Goal: Task Accomplishment & Management: Manage account settings

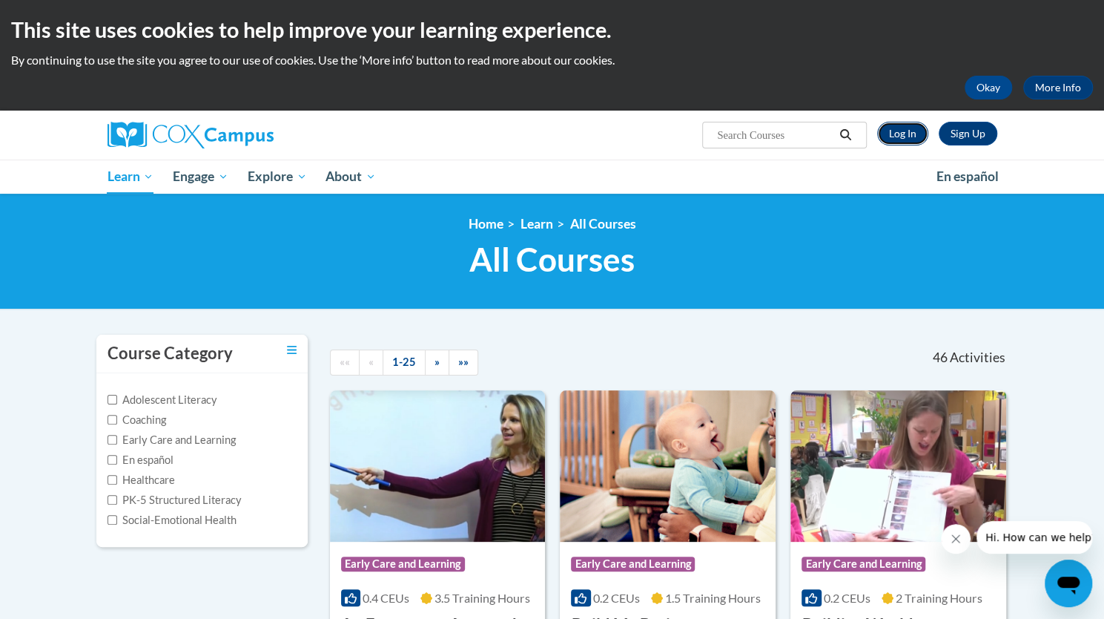
click at [908, 130] on link "Log In" at bounding box center [902, 134] width 51 height 24
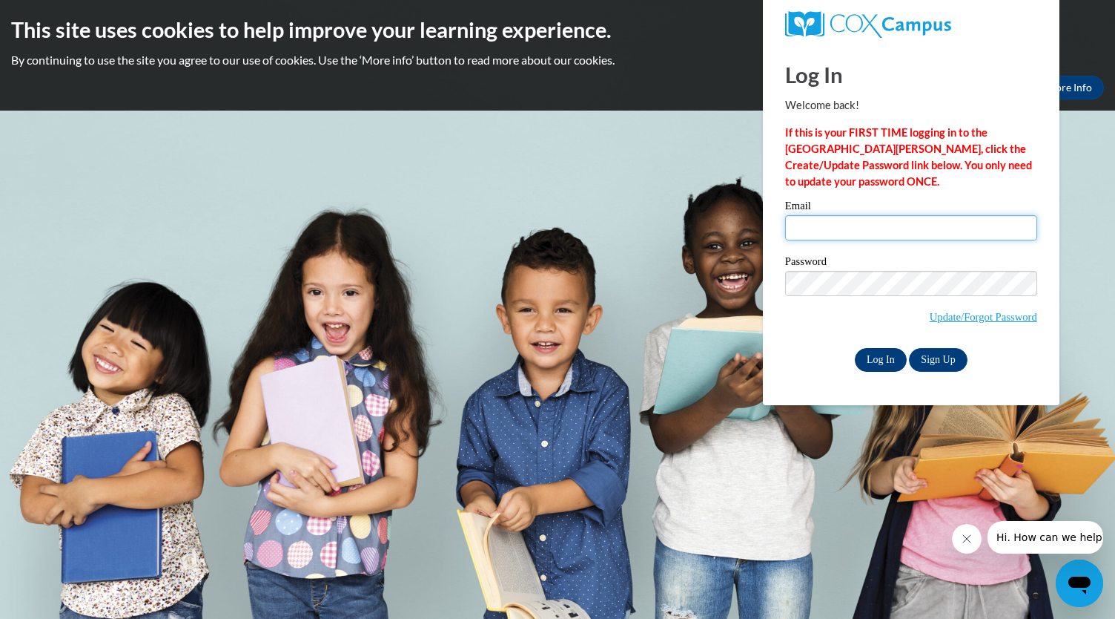
type input "mflowers@kindezi.org"
click at [880, 359] on input "Log In" at bounding box center [881, 360] width 52 height 24
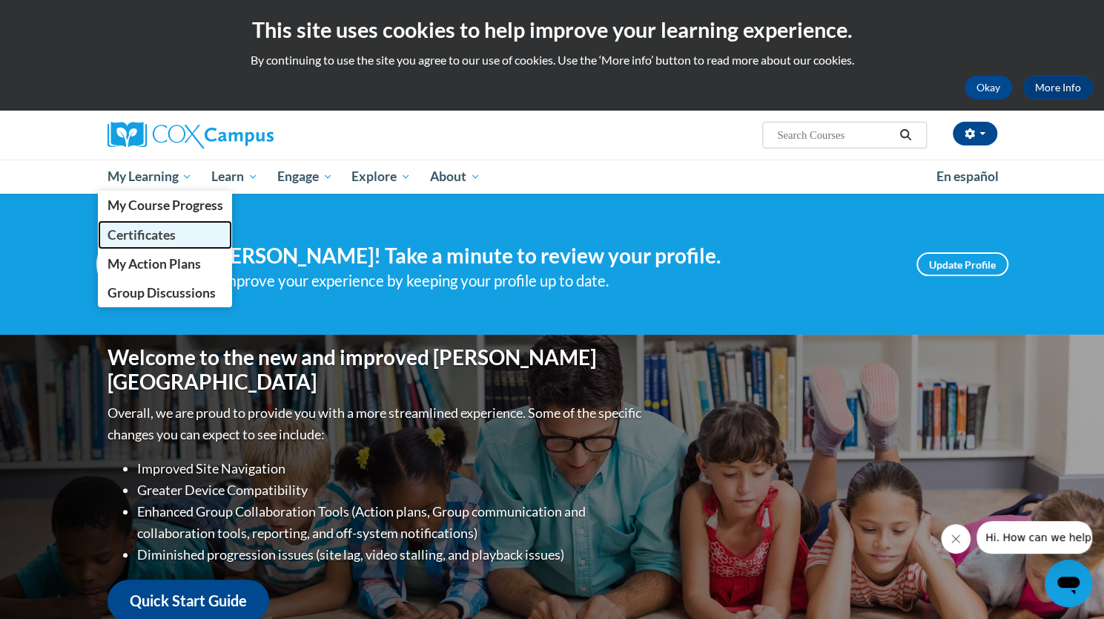
click at [165, 234] on span "Certificates" at bounding box center [141, 235] width 68 height 16
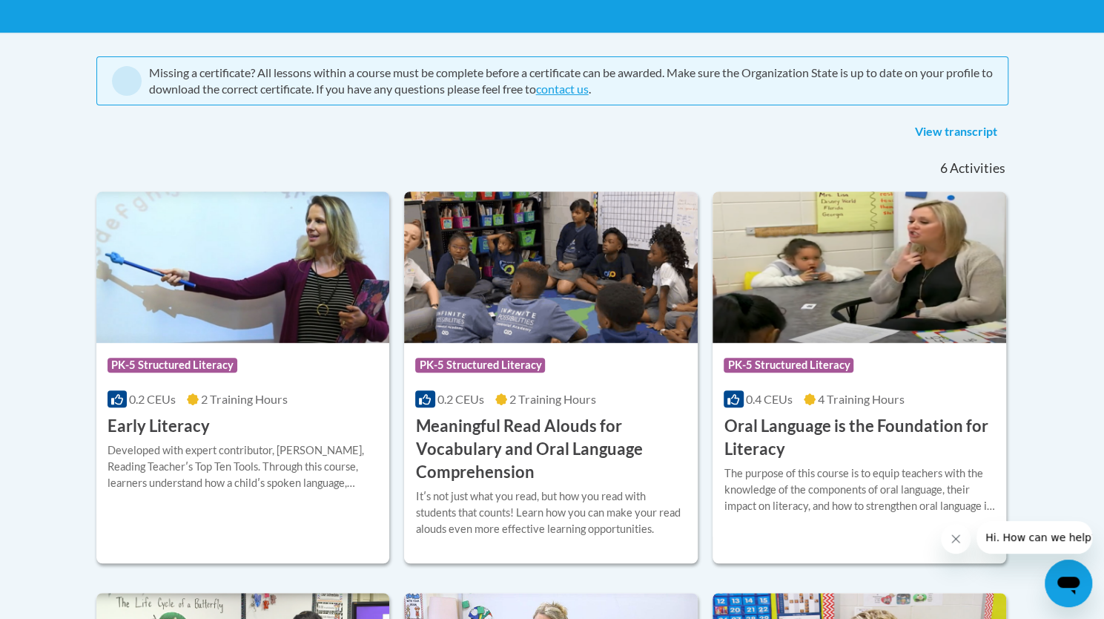
scroll to position [277, 0]
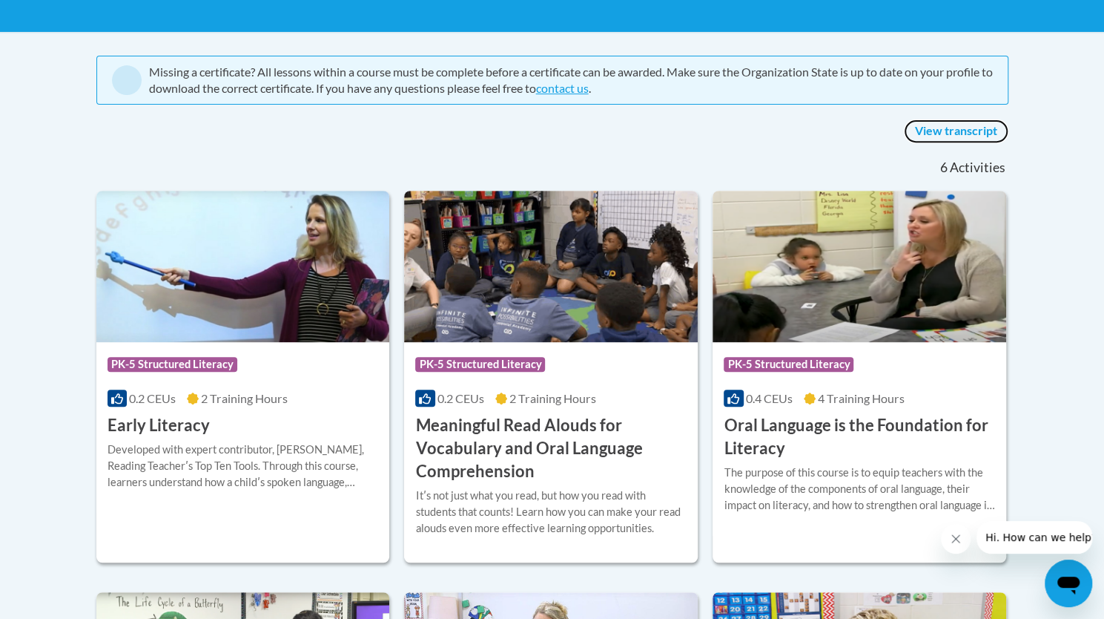
click at [929, 136] on link "View transcript" at bounding box center [956, 131] width 105 height 24
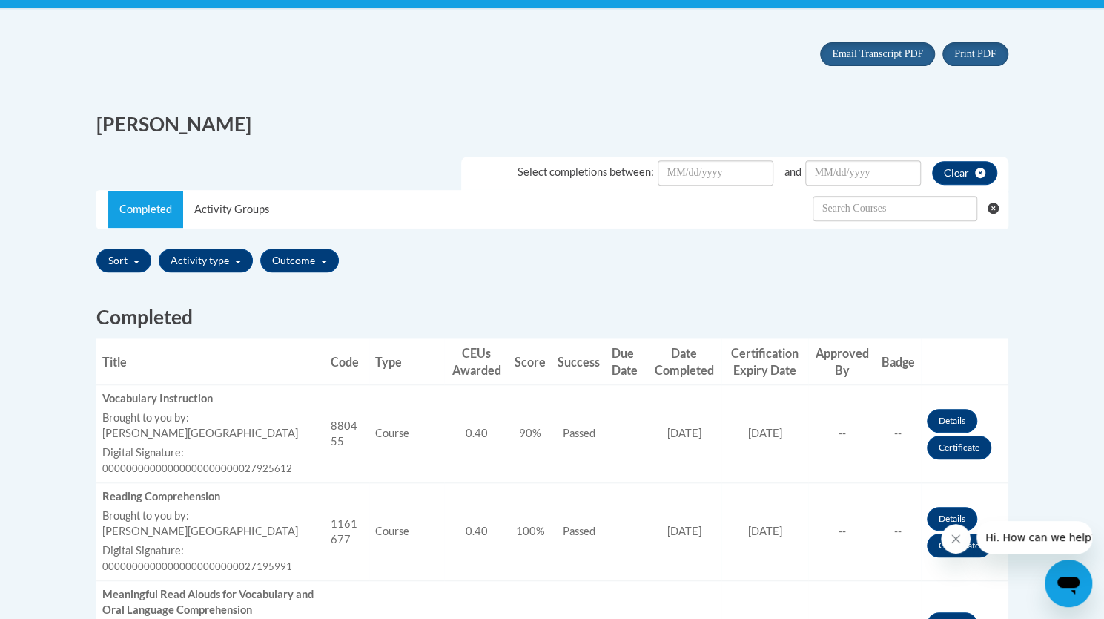
scroll to position [301, 0]
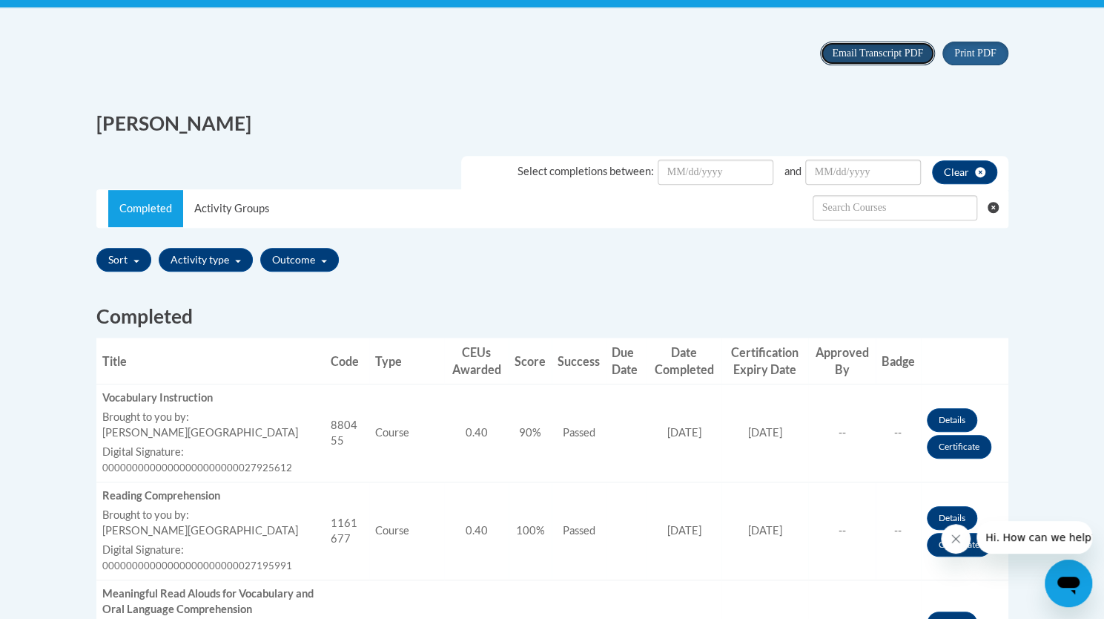
click at [877, 52] on span "Email Transcript PDF" at bounding box center [877, 52] width 91 height 11
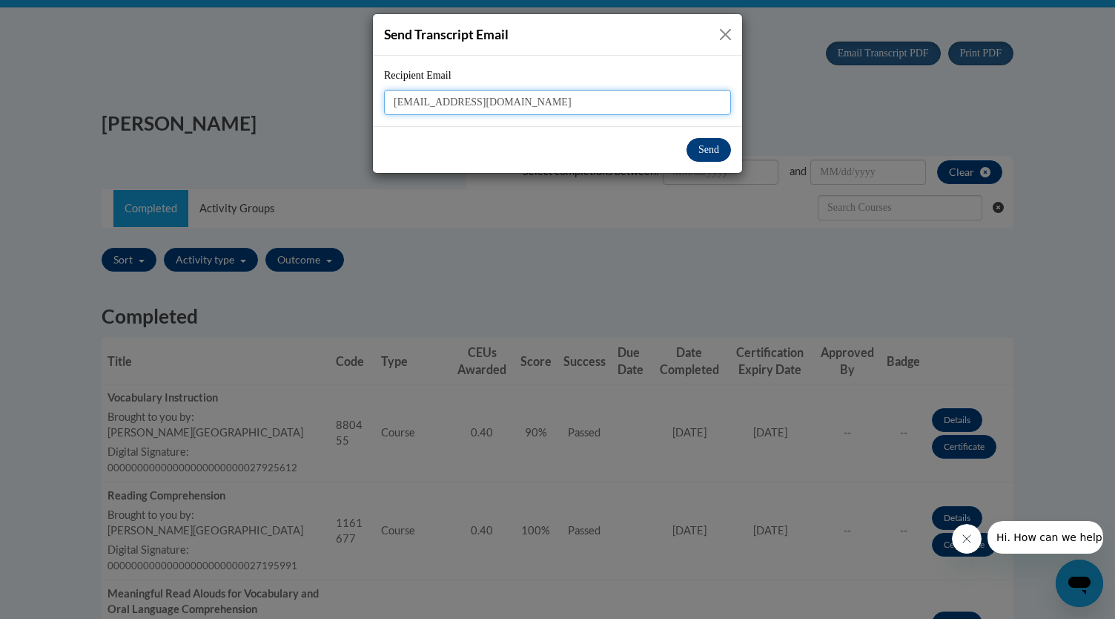
type input "mflowers@kindezi.org"
click at [698, 148] on button "Send" at bounding box center [709, 150] width 44 height 24
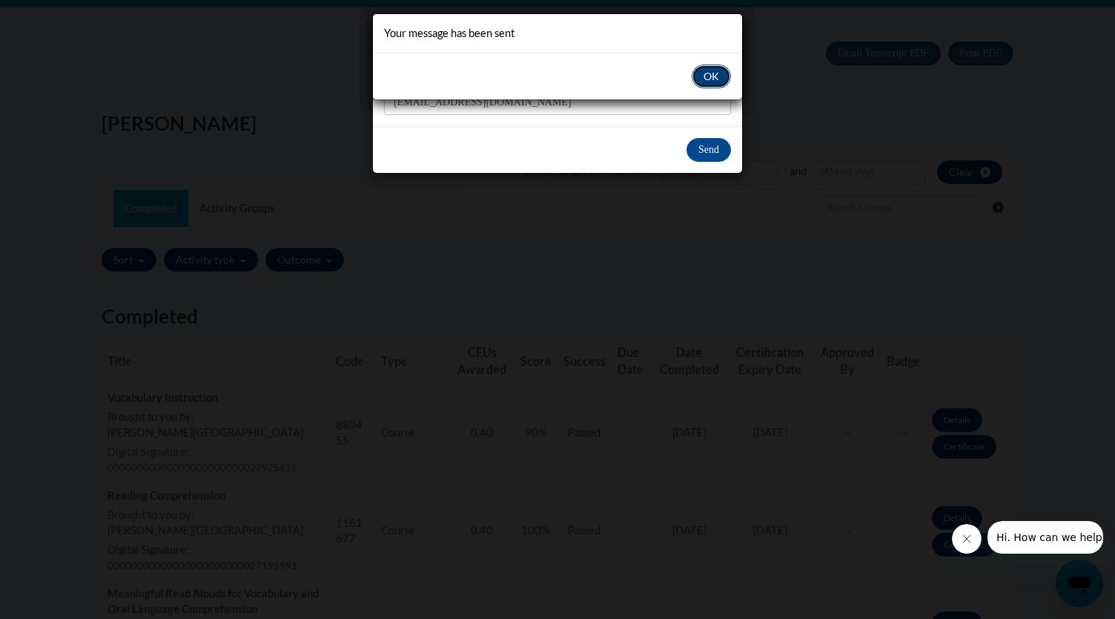
click at [713, 81] on button "OK" at bounding box center [711, 77] width 39 height 24
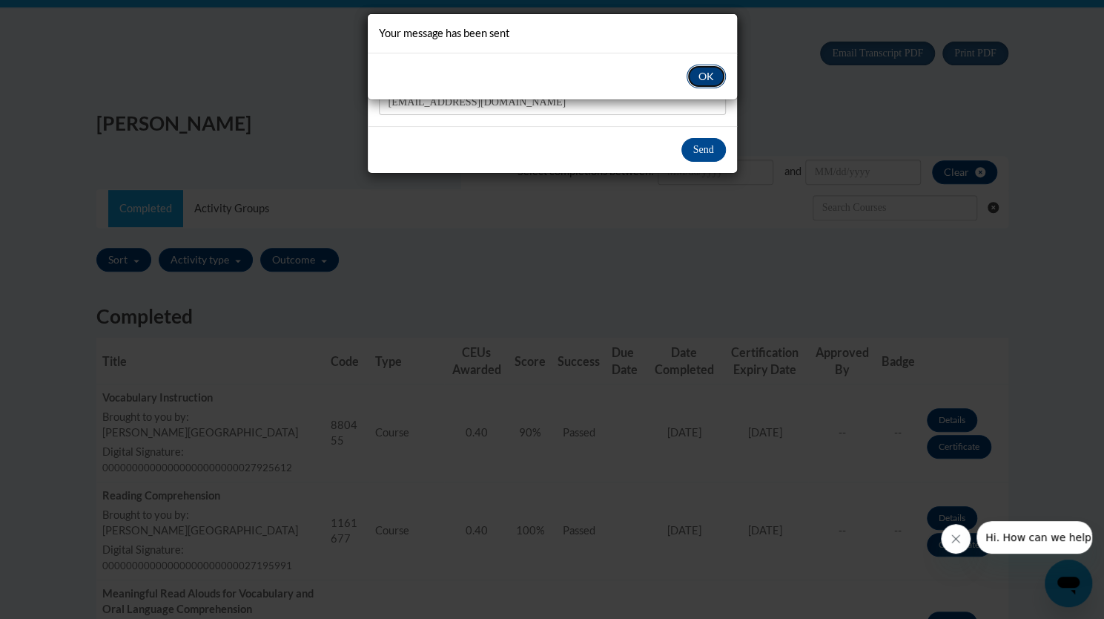
click at [707, 76] on button "OK" at bounding box center [706, 77] width 39 height 24
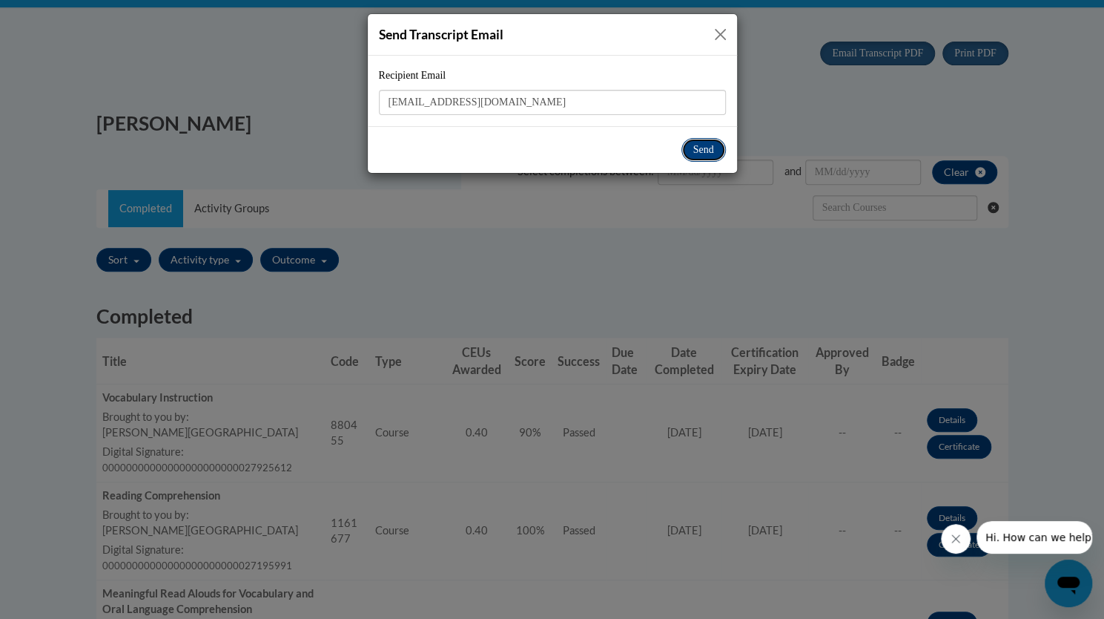
click at [697, 151] on button "Send" at bounding box center [704, 150] width 44 height 24
